Goal: Transaction & Acquisition: Subscribe to service/newsletter

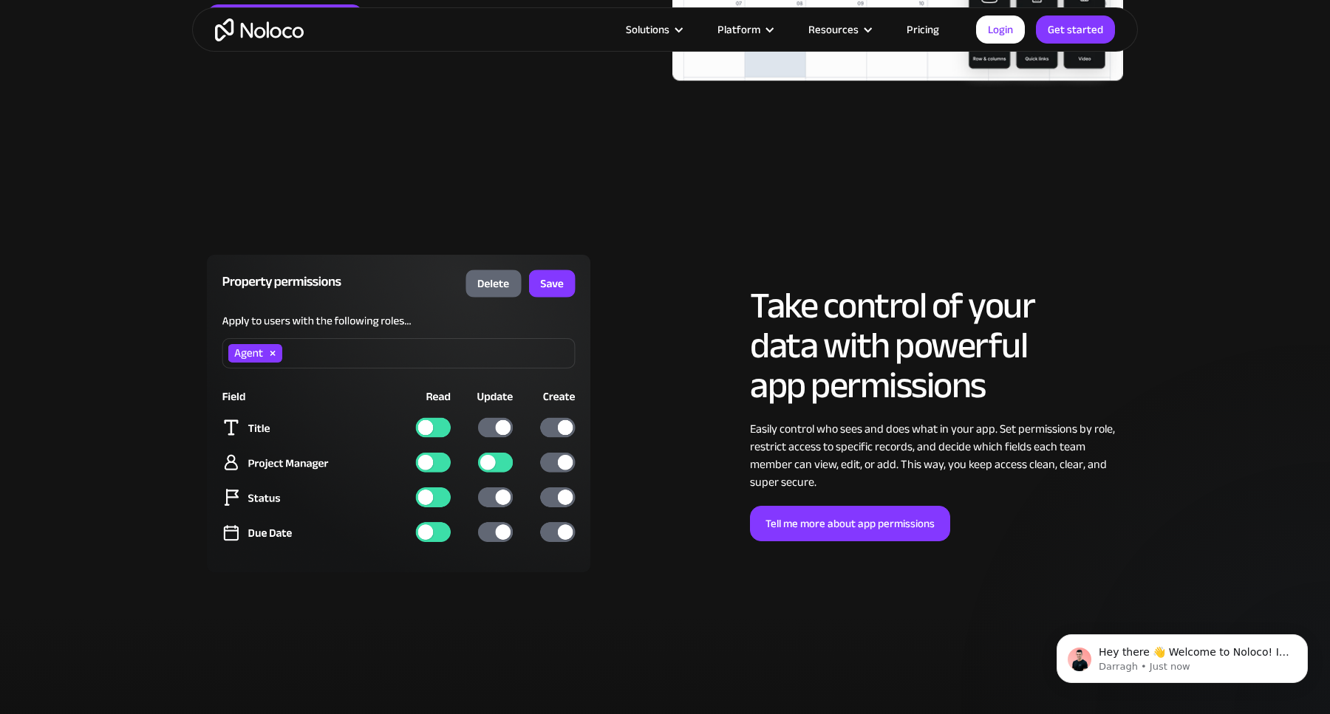
scroll to position [3382, 0]
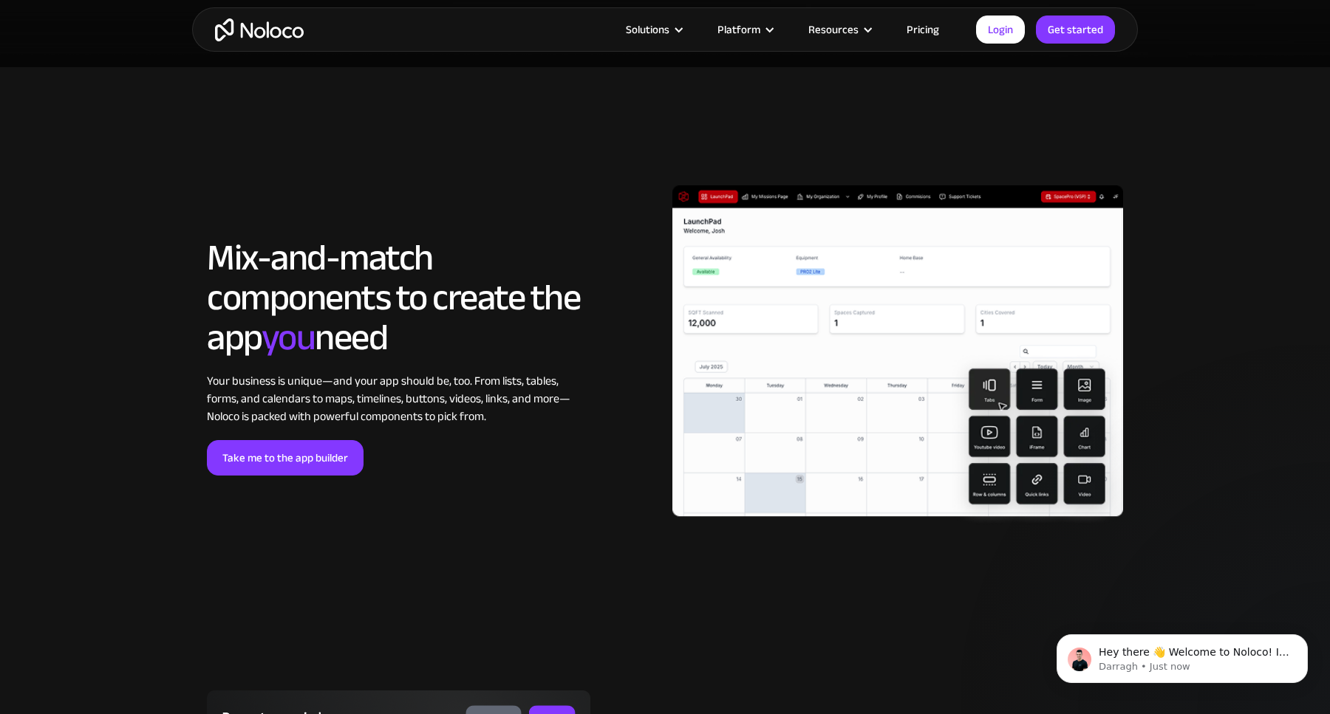
click at [924, 30] on link "Pricing" at bounding box center [922, 29] width 69 height 19
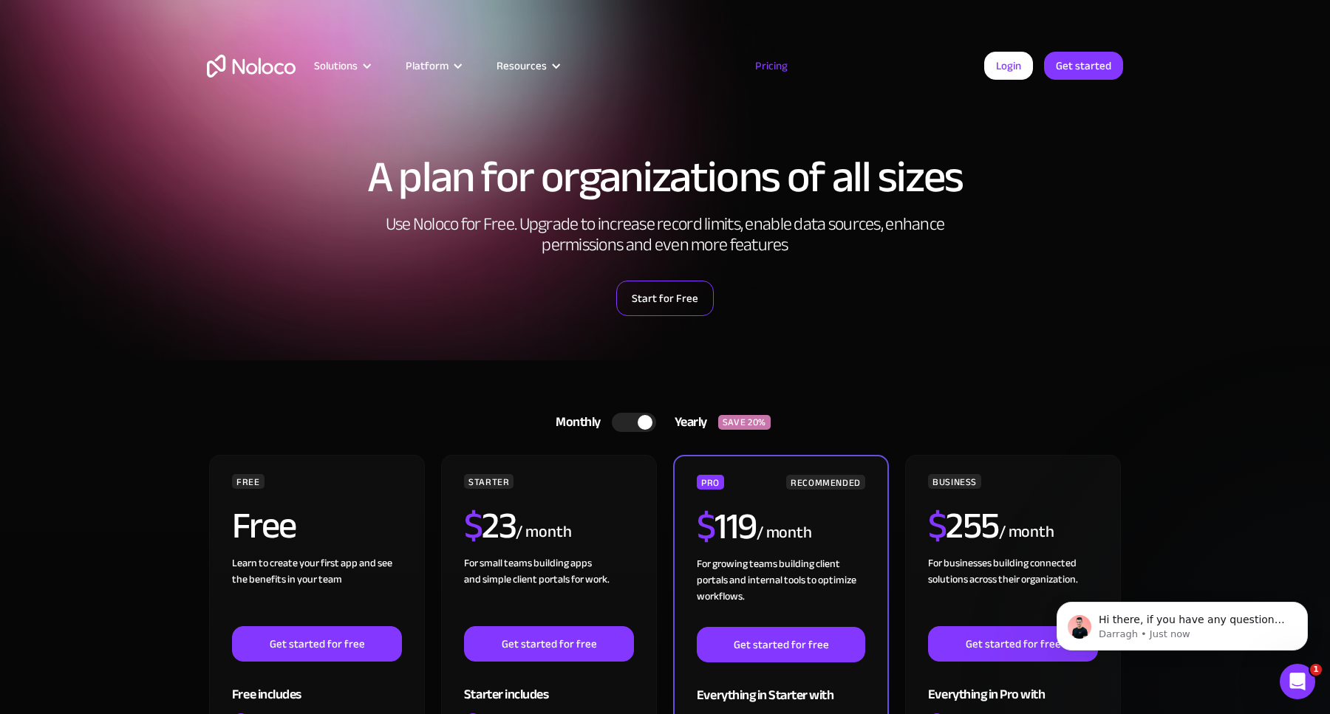
click at [666, 301] on link "Start for Free" at bounding box center [665, 298] width 98 height 35
